Goal: Task Accomplishment & Management: Use online tool/utility

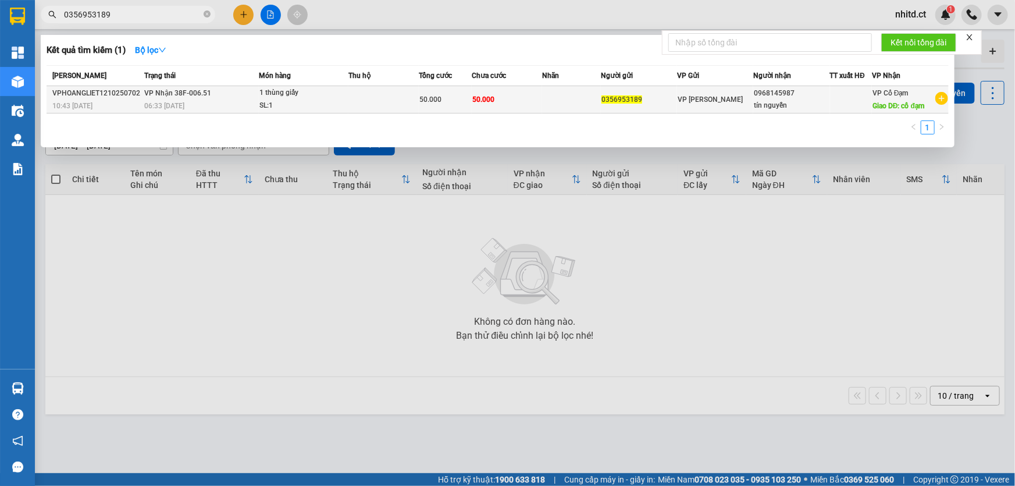
type input "0356953189"
click at [351, 100] on td at bounding box center [383, 99] width 70 height 27
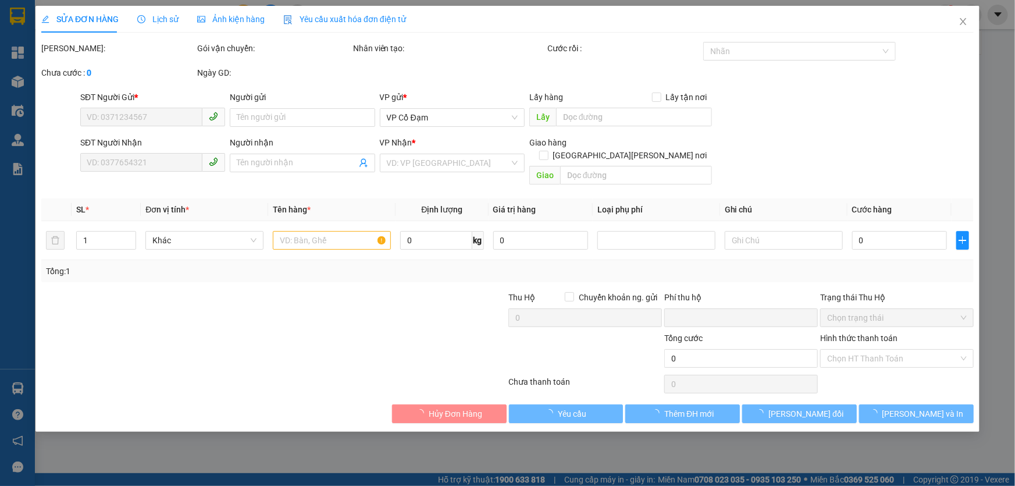
type input "0356953189"
type input "0968145987"
type input "tín nguyễn"
type input "cổ đạm"
type input "0"
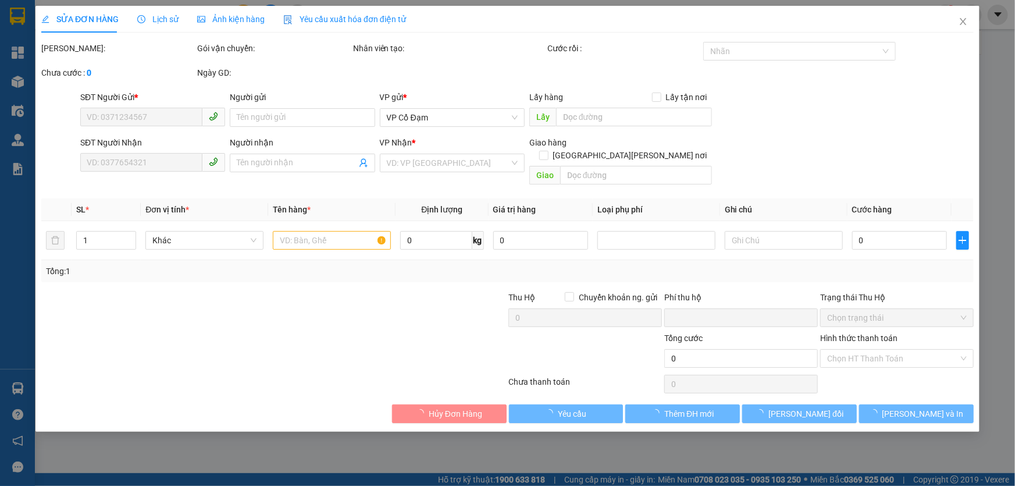
type input "50.000"
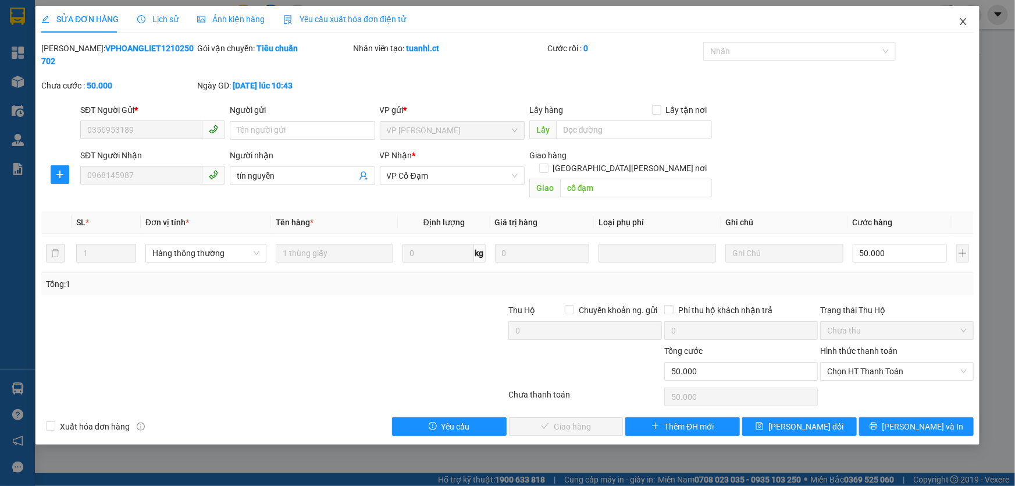
click at [962, 23] on icon "close" at bounding box center [963, 21] width 9 height 9
